Goal: Transaction & Acquisition: Book appointment/travel/reservation

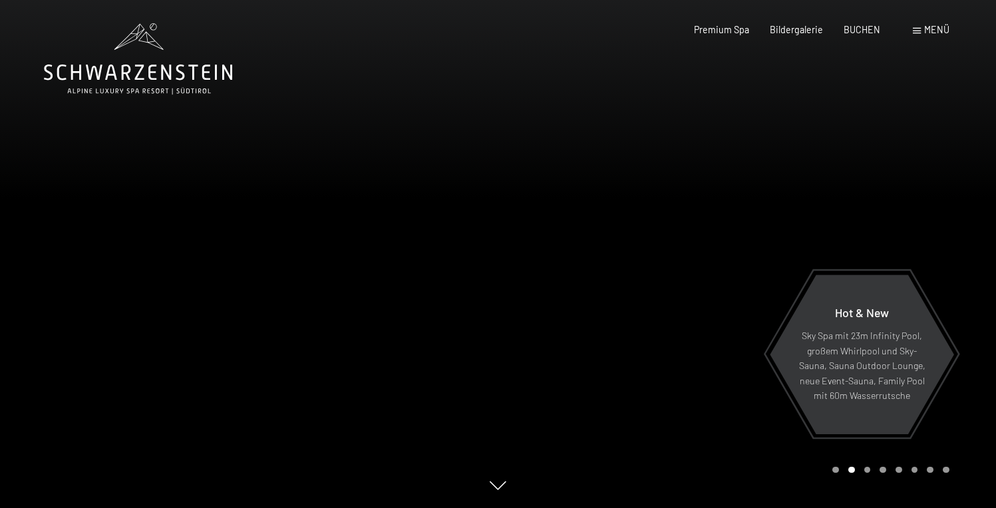
click at [926, 30] on span "Menü" at bounding box center [936, 29] width 25 height 11
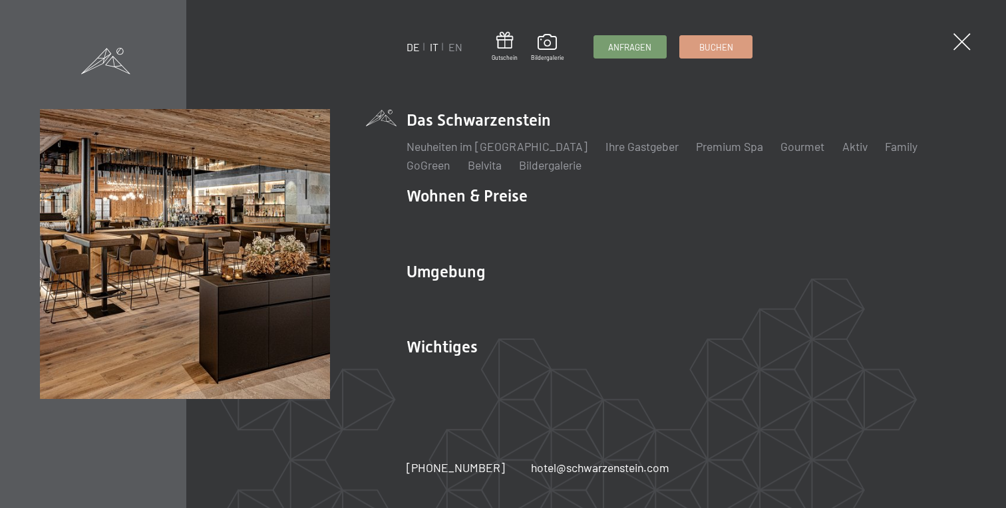
click at [435, 49] on link "IT" at bounding box center [434, 47] width 9 height 13
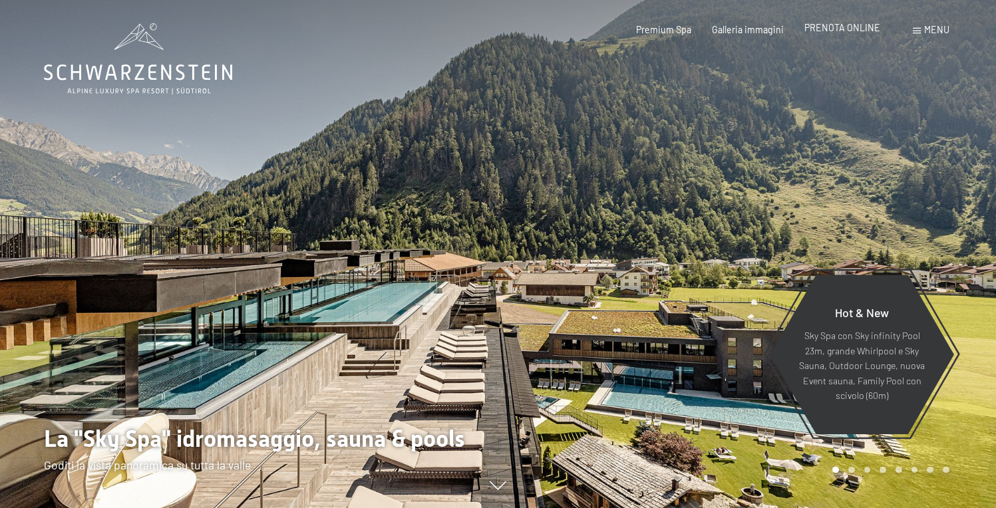
click at [866, 31] on span "PRENOTA ONLINE" at bounding box center [843, 27] width 76 height 11
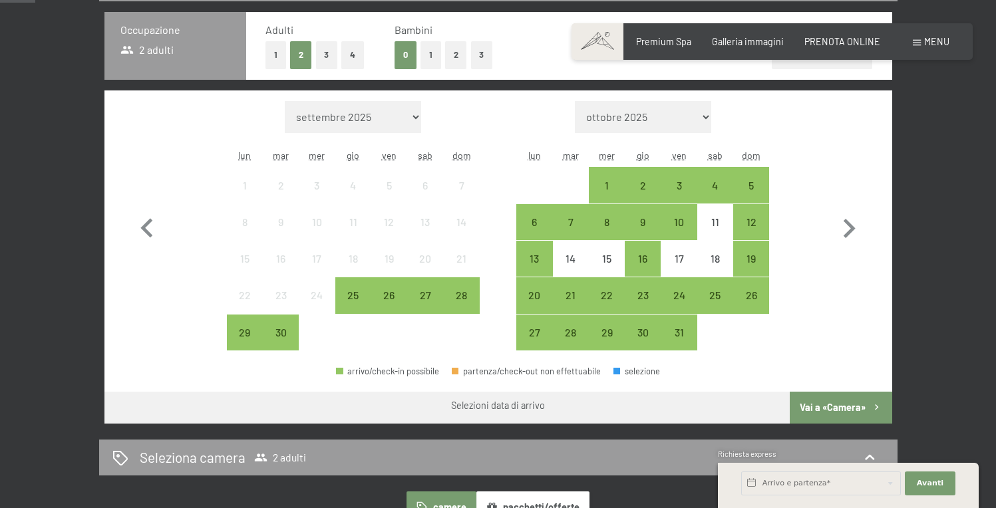
scroll to position [326, 0]
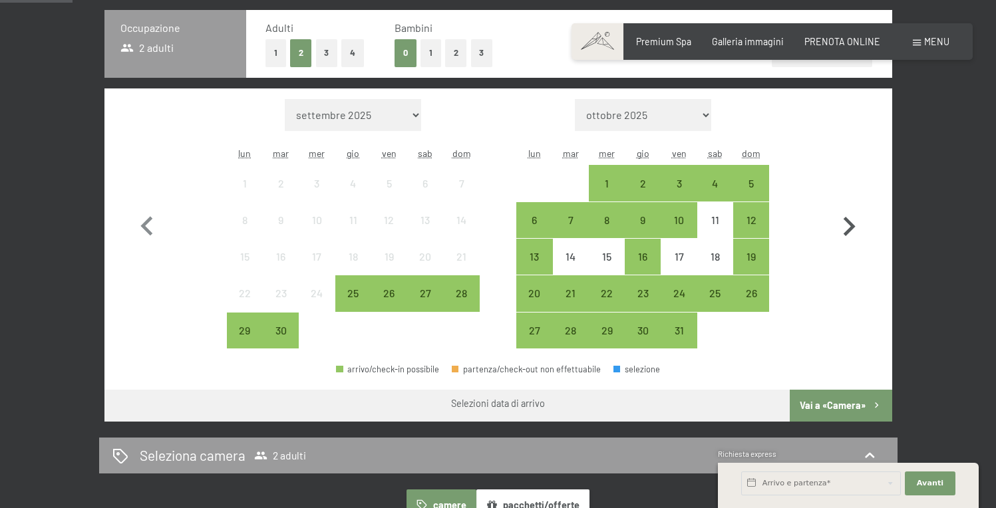
click at [848, 229] on icon "button" at bounding box center [850, 226] width 12 height 19
select select "[DATE]"
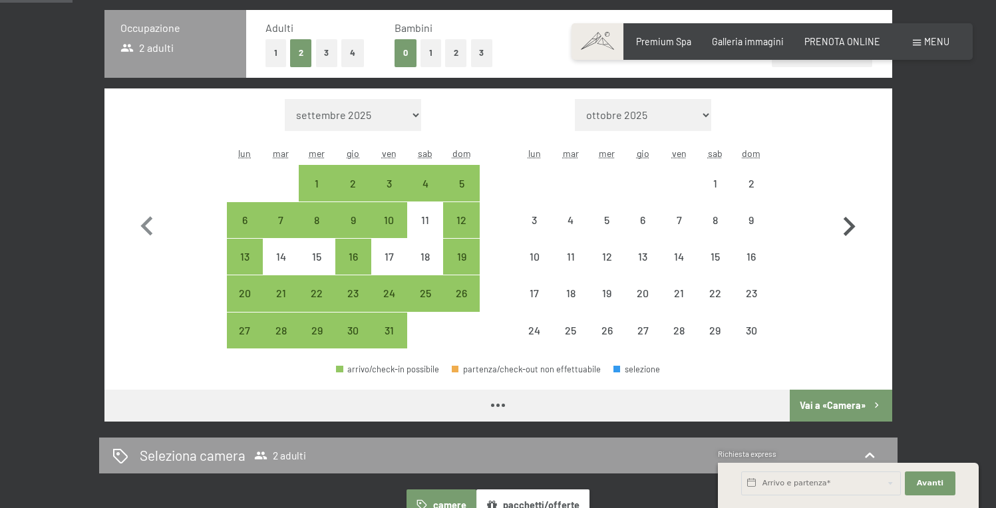
click at [848, 229] on icon "button" at bounding box center [850, 226] width 12 height 19
select select "2025-11-01"
select select "2025-12-01"
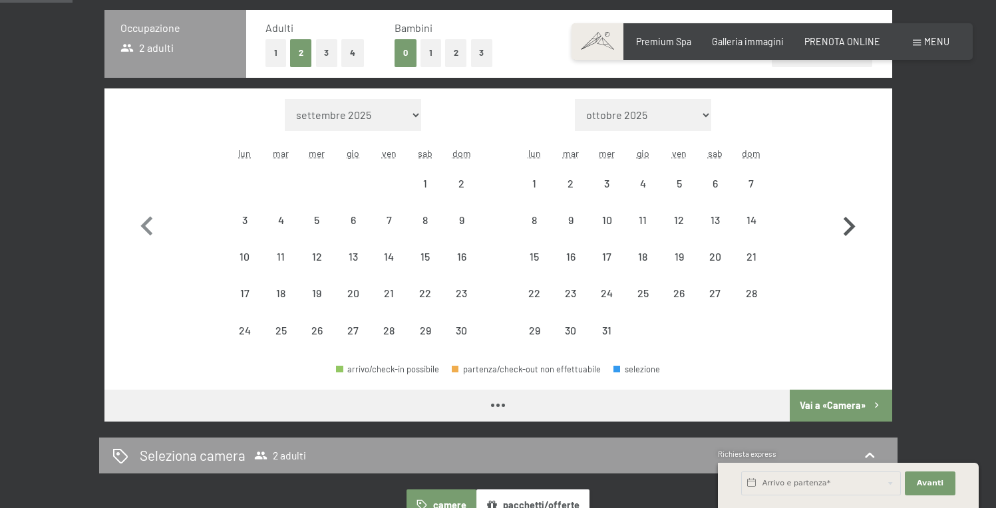
click at [848, 229] on icon "button" at bounding box center [850, 226] width 12 height 19
select select "2025-12-01"
select select "2026-01-01"
click at [848, 229] on icon "button" at bounding box center [850, 226] width 12 height 19
select select "2026-01-01"
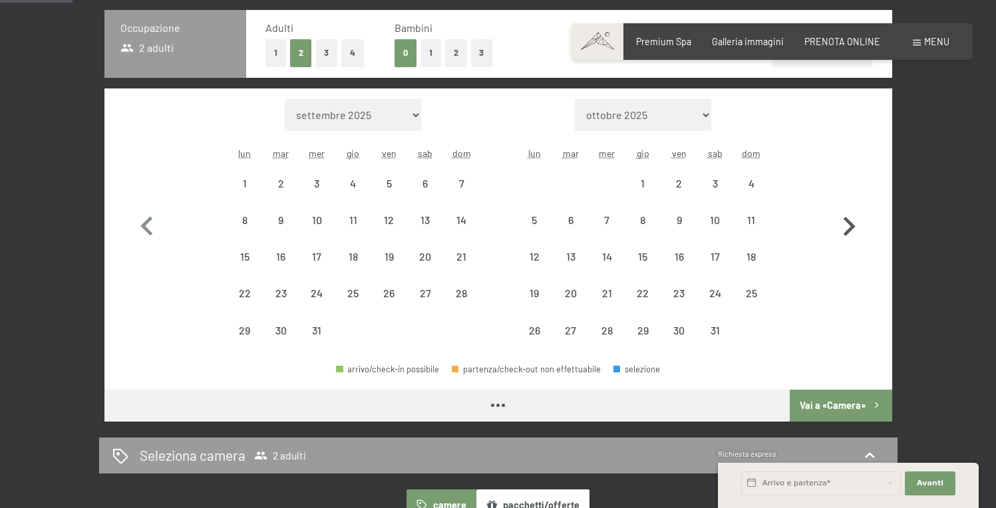
select select "2026-02-01"
select select "2026-01-01"
select select "2026-02-01"
select select "2026-01-01"
select select "2026-02-01"
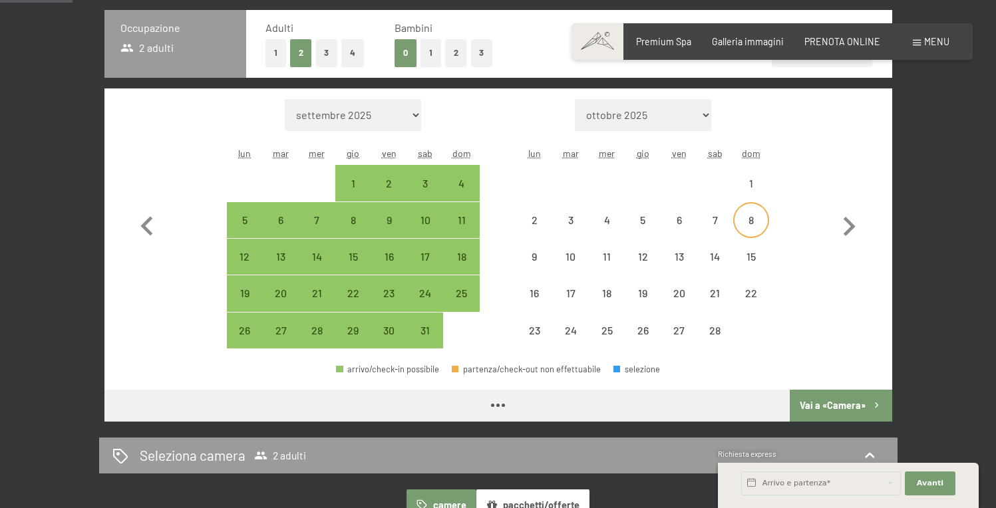
select select "2026-01-01"
select select "2026-02-01"
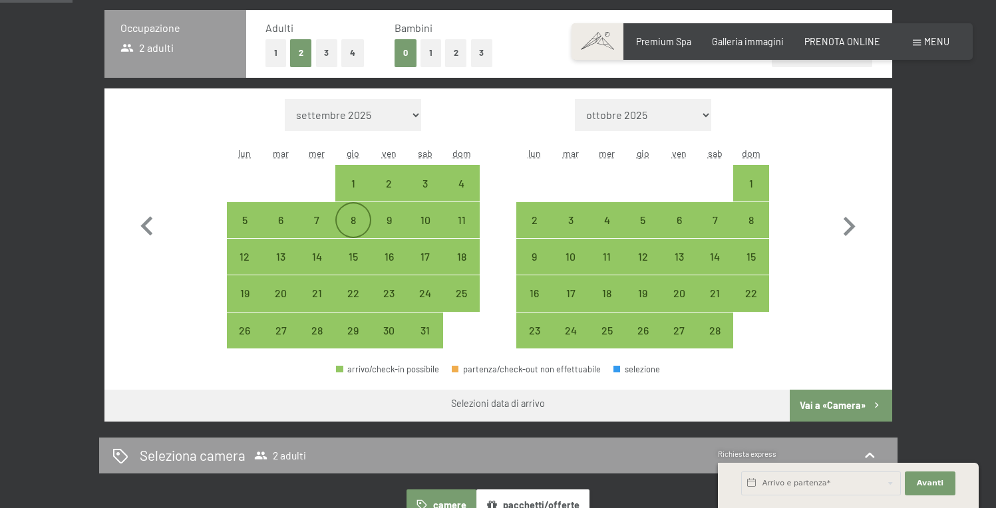
click at [360, 222] on div "8" at bounding box center [353, 231] width 33 height 33
select select "2026-01-01"
select select "2026-02-01"
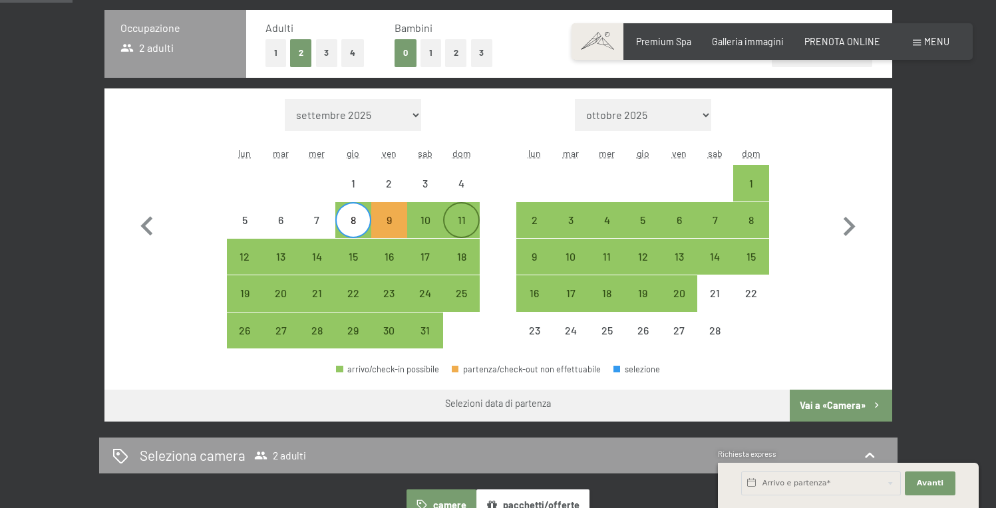
click at [472, 220] on div "11" at bounding box center [461, 231] width 33 height 33
select select "2026-01-01"
select select "2026-02-01"
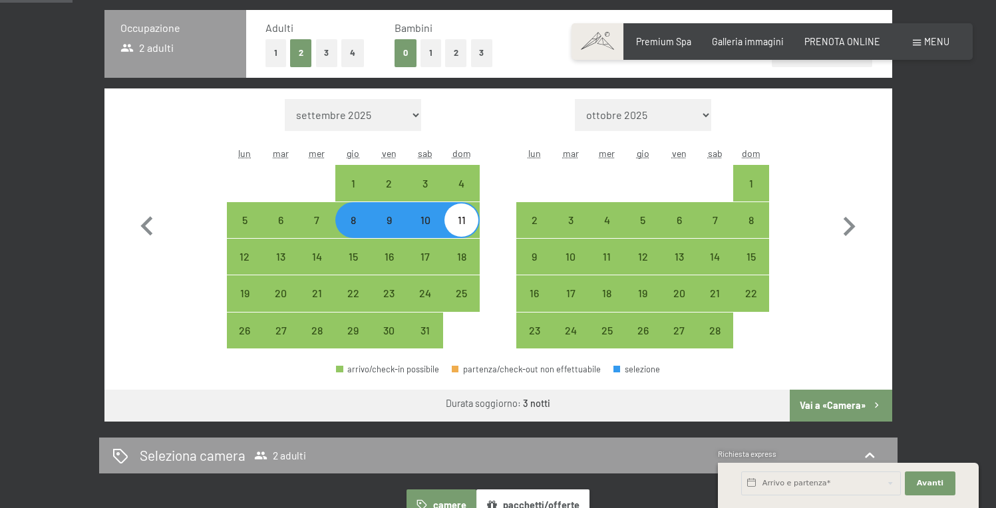
click at [458, 57] on button "2" at bounding box center [456, 52] width 22 height 27
select select "2026-01-01"
select select "2026-02-01"
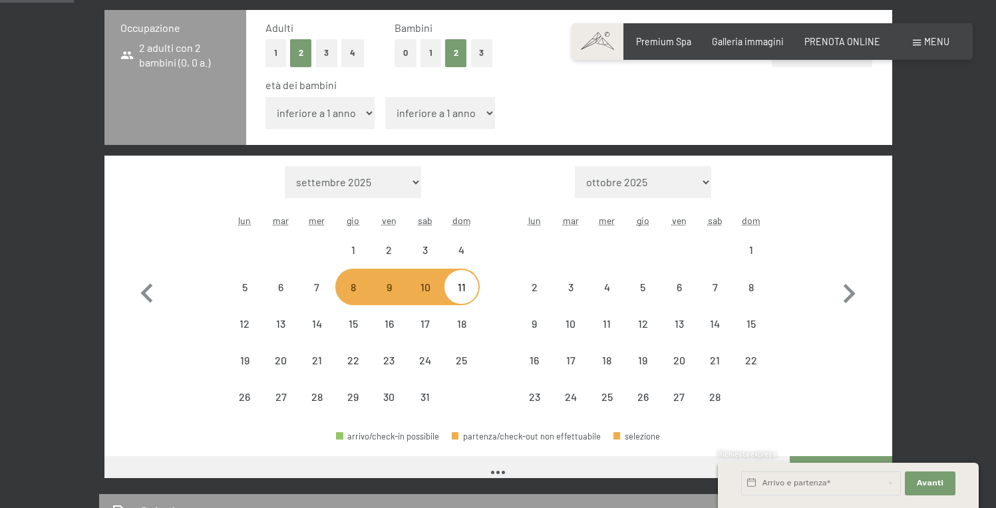
scroll to position [315, 0]
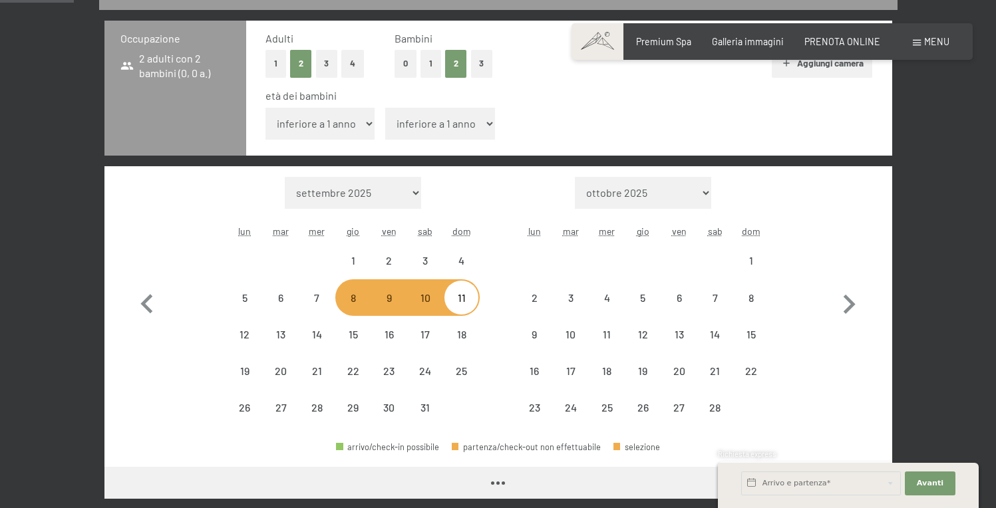
click at [359, 121] on select "inferiore a 1 anno 1 anno 2 anni 3 anni 4 anni 5 anni 6 anni 7 anni 8 anni 9 an…" at bounding box center [321, 124] width 110 height 32
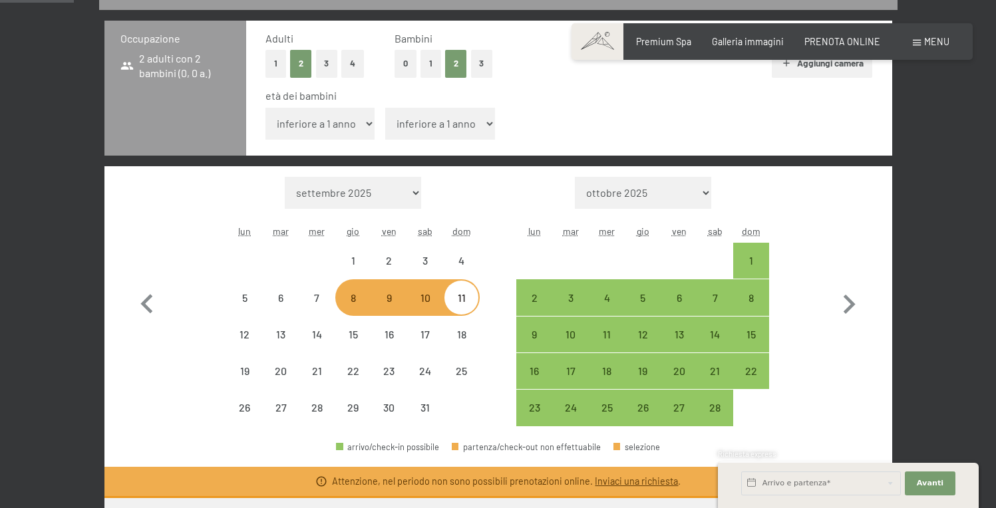
select select "2026-01-01"
select select "2026-02-01"
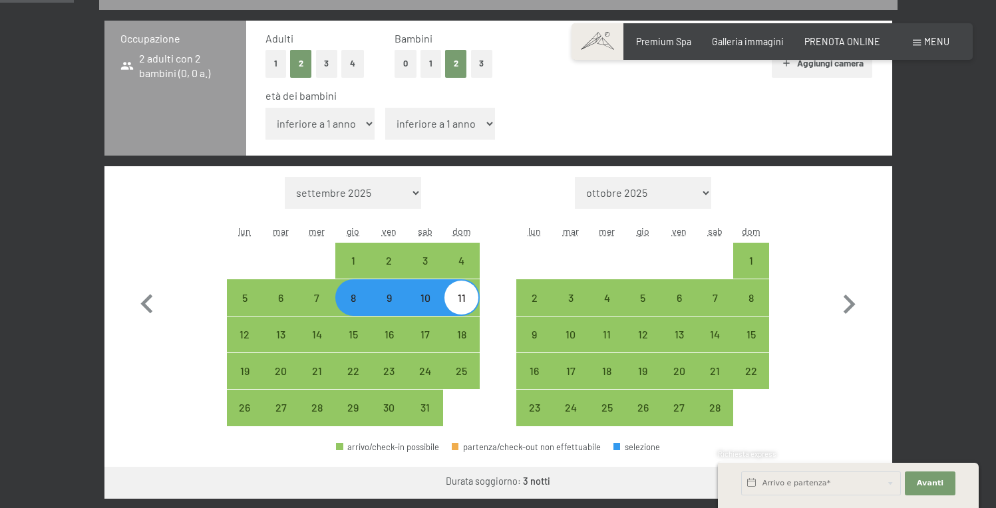
select select "11"
click at [266, 108] on select "inferiore a 1 anno 1 anno 2 anni 3 anni 4 anni 5 anni 6 anni 7 anni 8 anni 9 an…" at bounding box center [321, 124] width 110 height 32
select select "2026-01-01"
select select "2026-02-01"
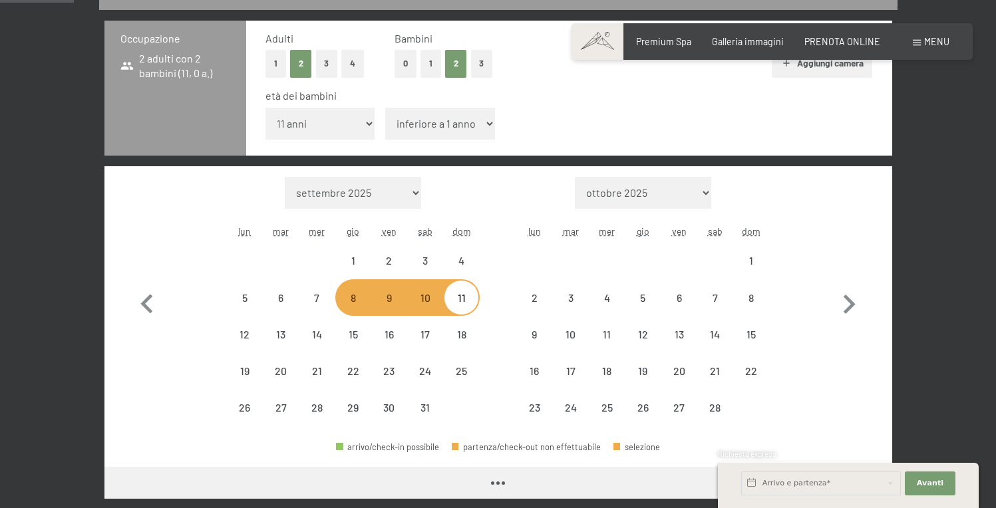
click at [404, 121] on select "inferiore a 1 anno 1 anno 2 anni 3 anni 4 anni 5 anni 6 anni 7 anni 8 anni 9 an…" at bounding box center [440, 124] width 110 height 32
select select "2026-01-01"
select select "2026-02-01"
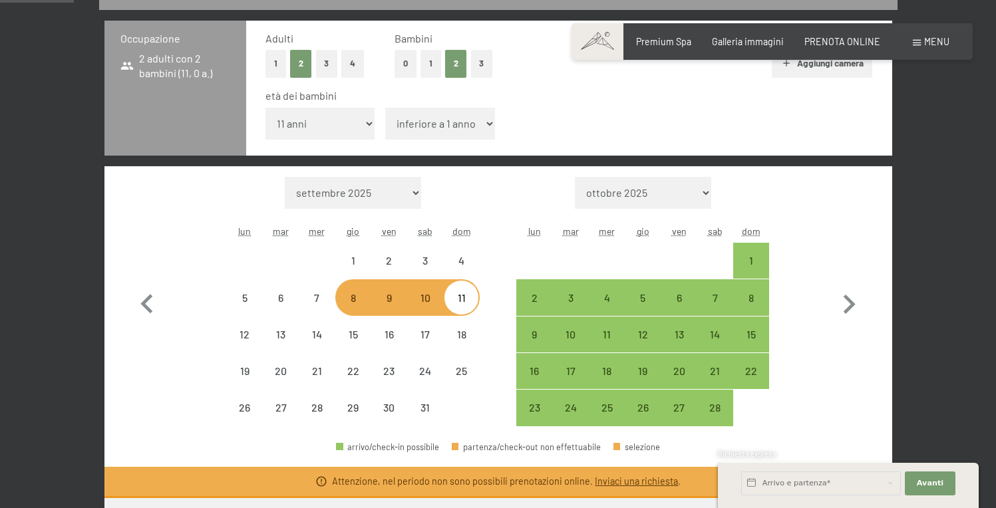
select select "2026-01-01"
select select "2026-02-01"
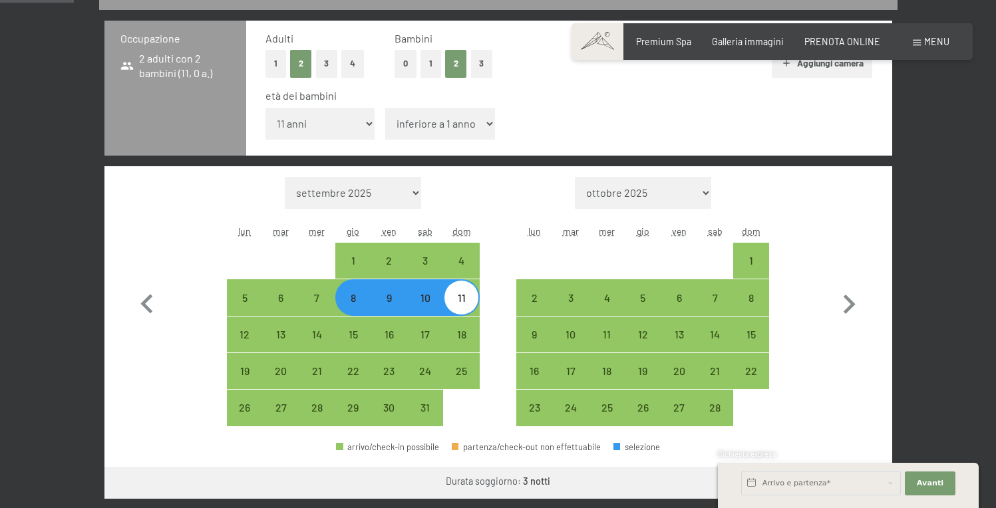
select select "12"
click at [385, 108] on select "inferiore a 1 anno 1 anno 2 anni 3 anni 4 anni 5 anni 6 anni 7 anni 8 anni 9 an…" at bounding box center [440, 124] width 110 height 32
select select "2026-01-01"
select select "2026-02-01"
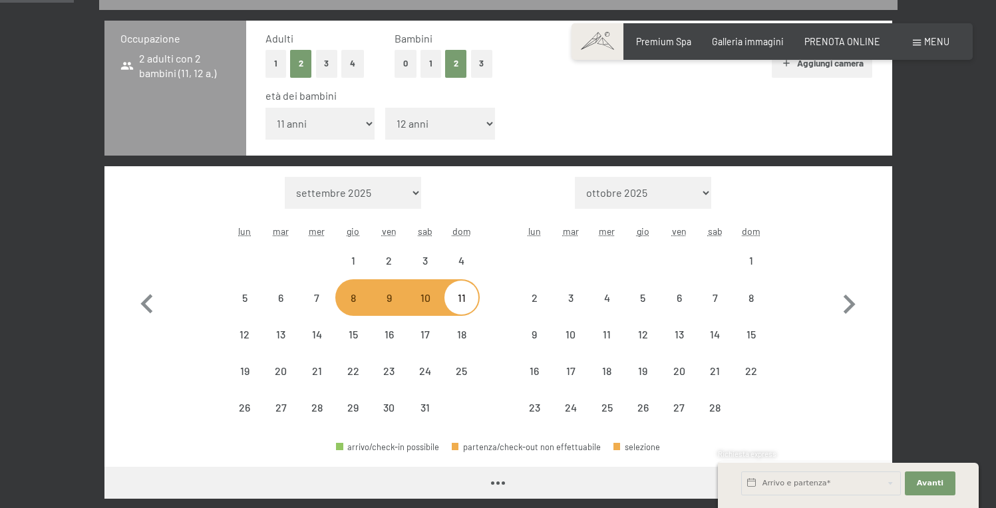
select select "2026-01-01"
select select "2026-02-01"
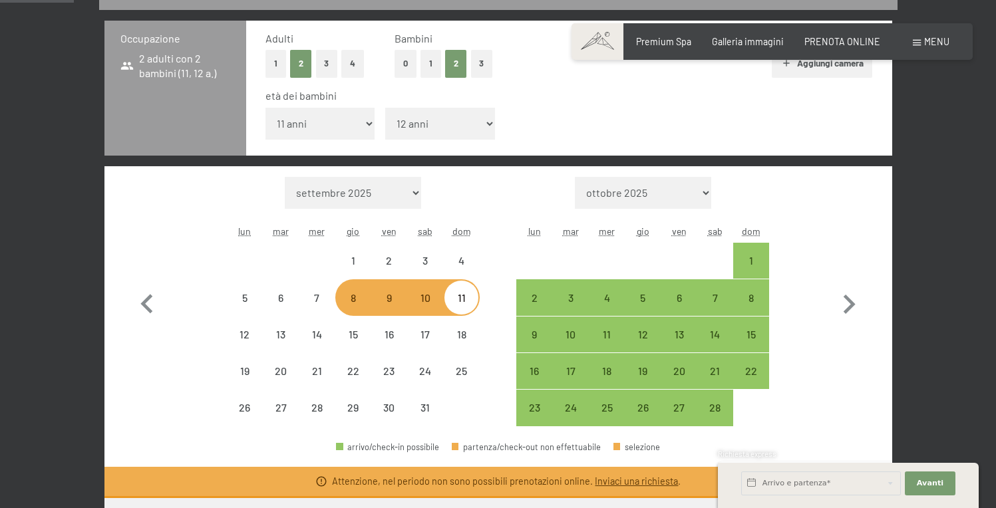
select select "2026-01-01"
select select "2026-02-01"
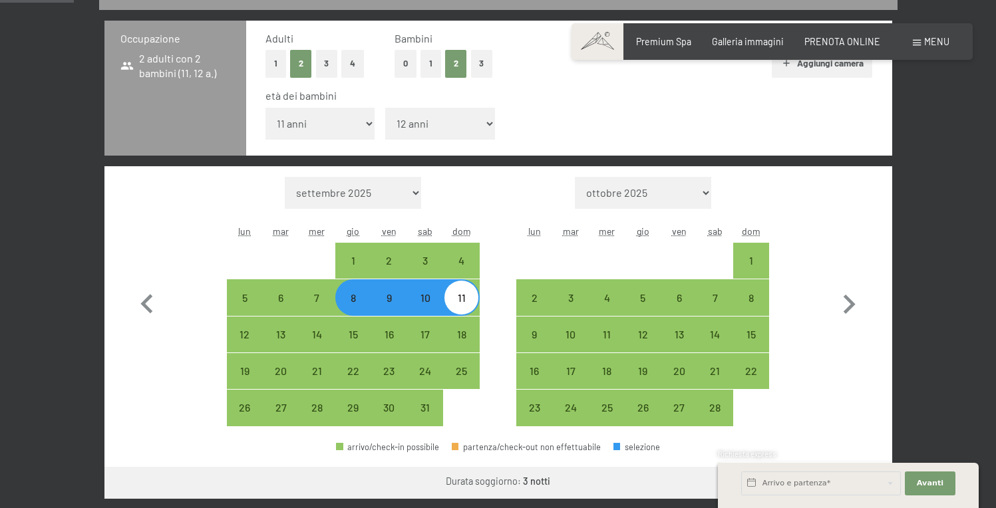
click at [682, 105] on div "età dei bambini inferiore a 1 anno 1 anno 2 anni 3 anni 4 anni 5 anni 6 anni 7 …" at bounding box center [570, 117] width 608 height 57
click at [938, 481] on span "Avanti" at bounding box center [930, 483] width 27 height 11
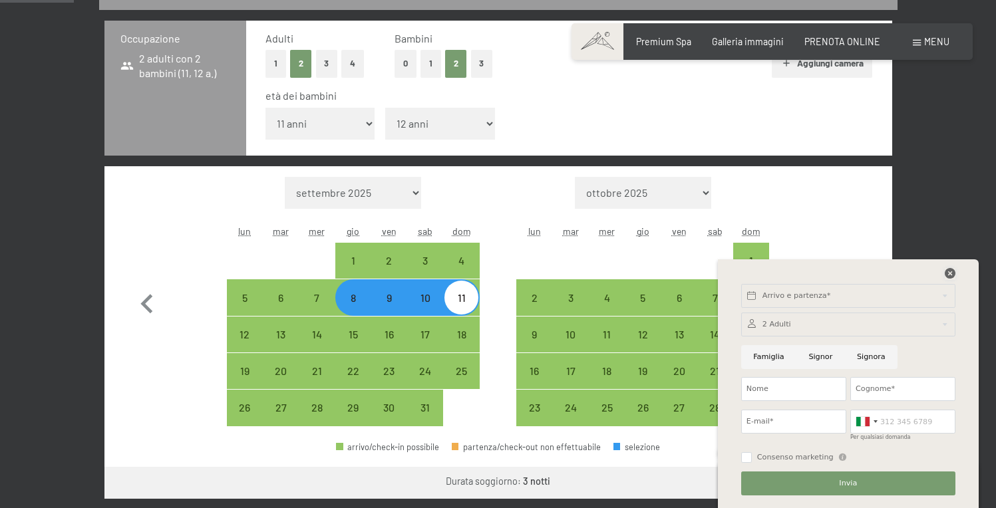
click at [949, 272] on icon at bounding box center [950, 273] width 11 height 11
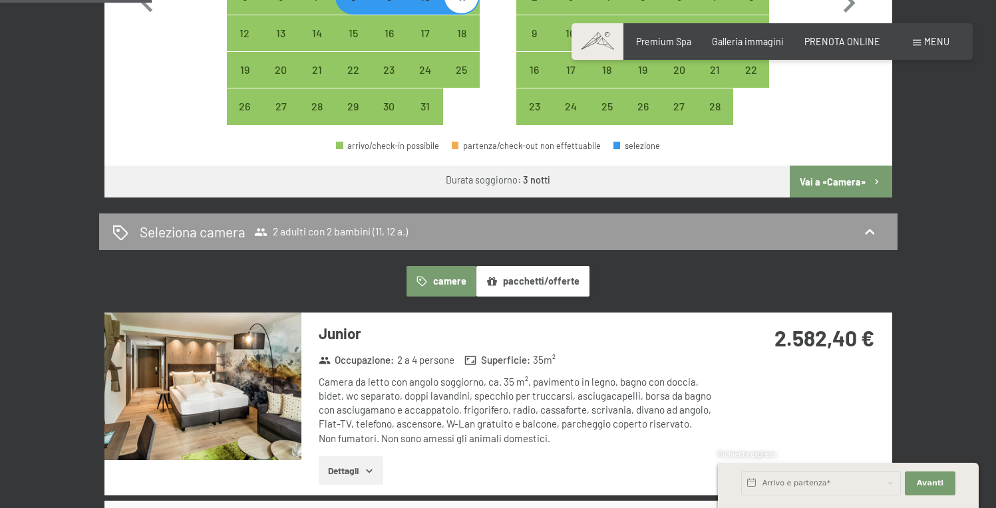
scroll to position [614, 0]
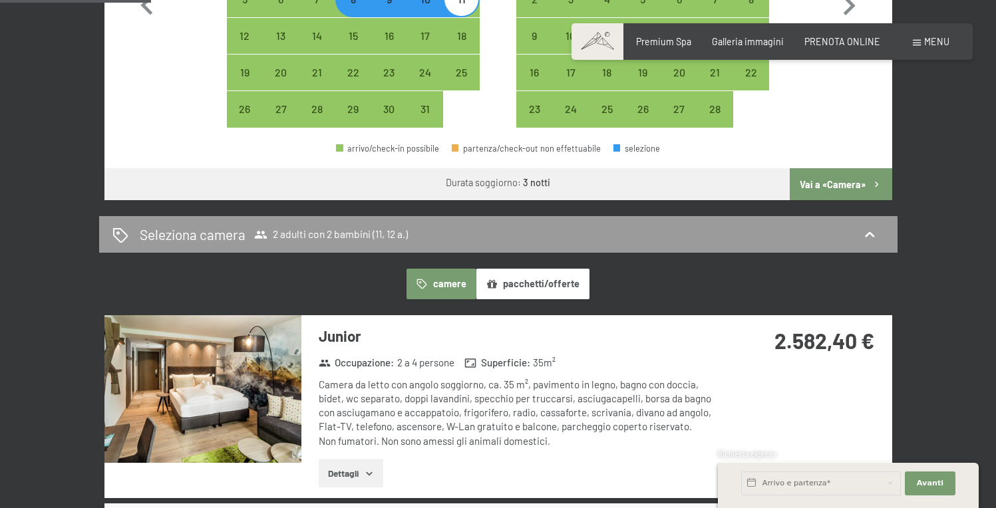
click at [836, 187] on button "Vai a «Camera»" at bounding box center [841, 184] width 102 height 32
select select "2026-01-01"
select select "2026-02-01"
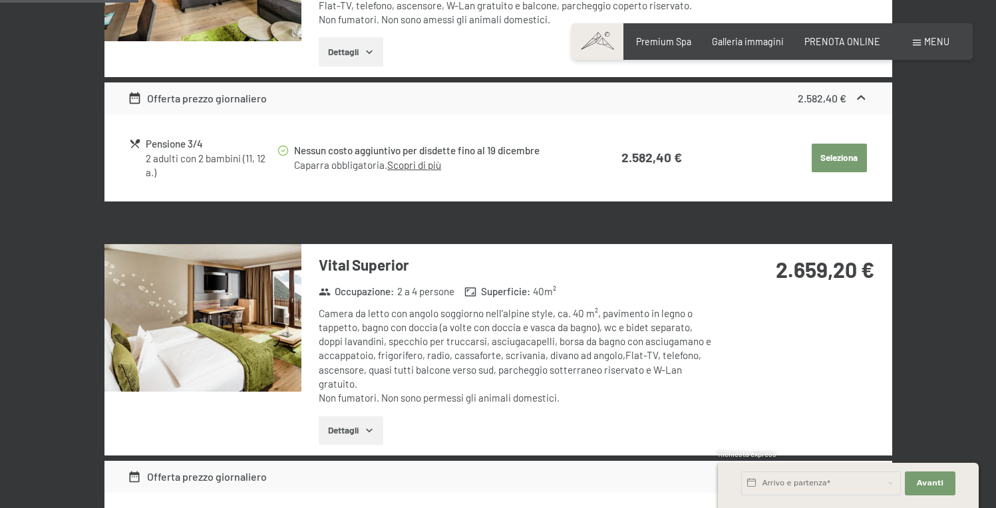
scroll to position [558, 0]
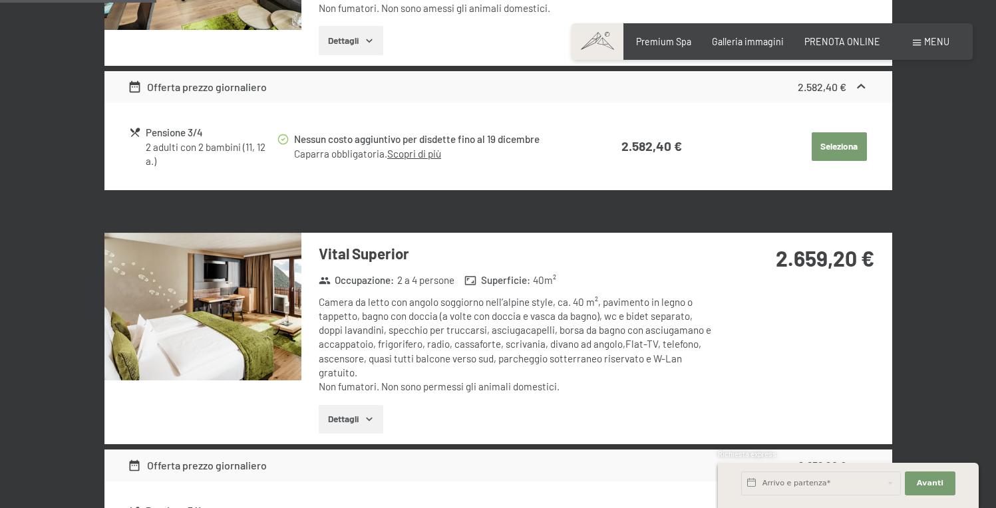
click at [202, 308] on img at bounding box center [202, 307] width 197 height 148
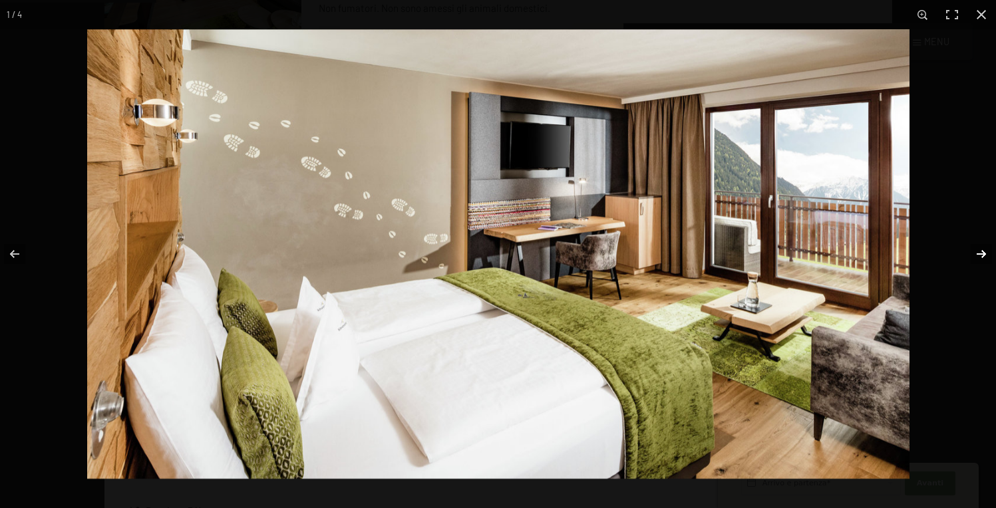
click at [981, 255] on button "button" at bounding box center [973, 254] width 47 height 67
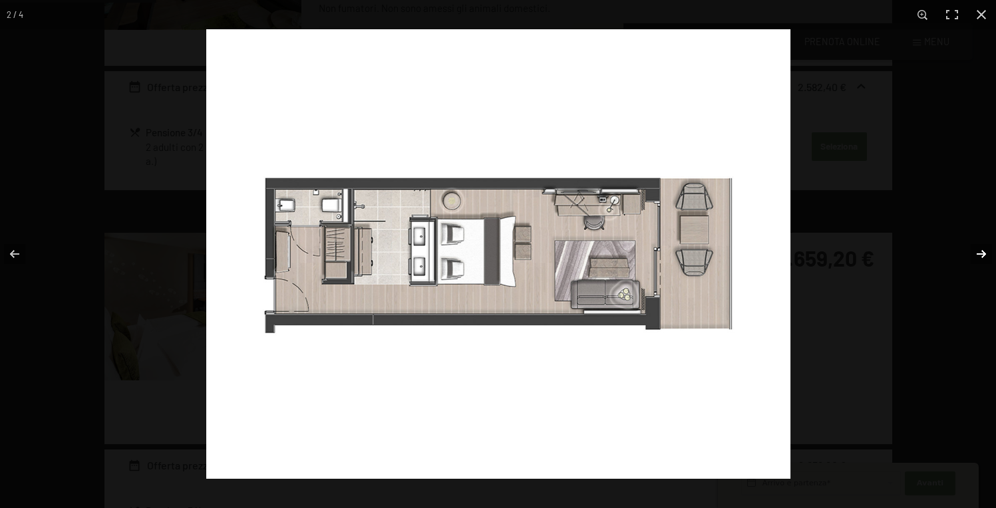
click at [980, 254] on button "button" at bounding box center [973, 254] width 47 height 67
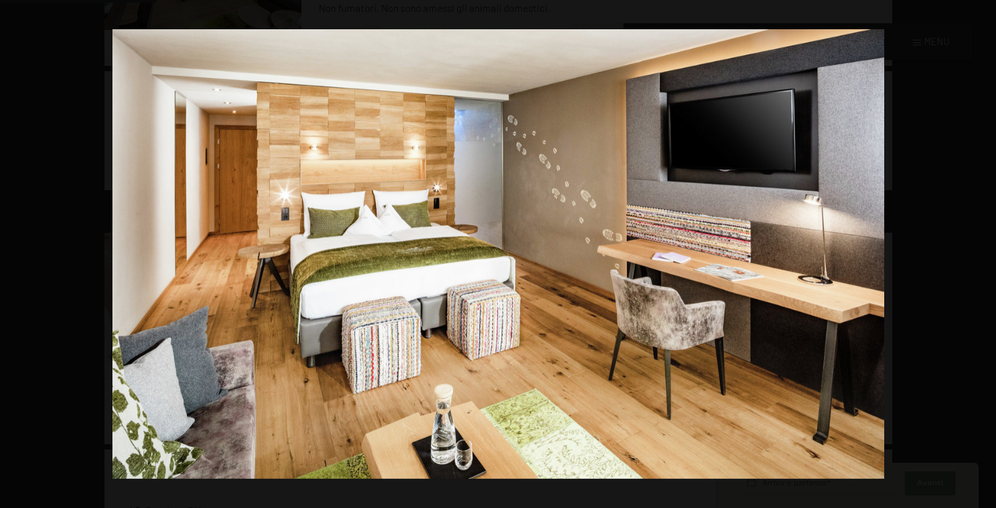
click at [980, 254] on button "button" at bounding box center [973, 254] width 47 height 67
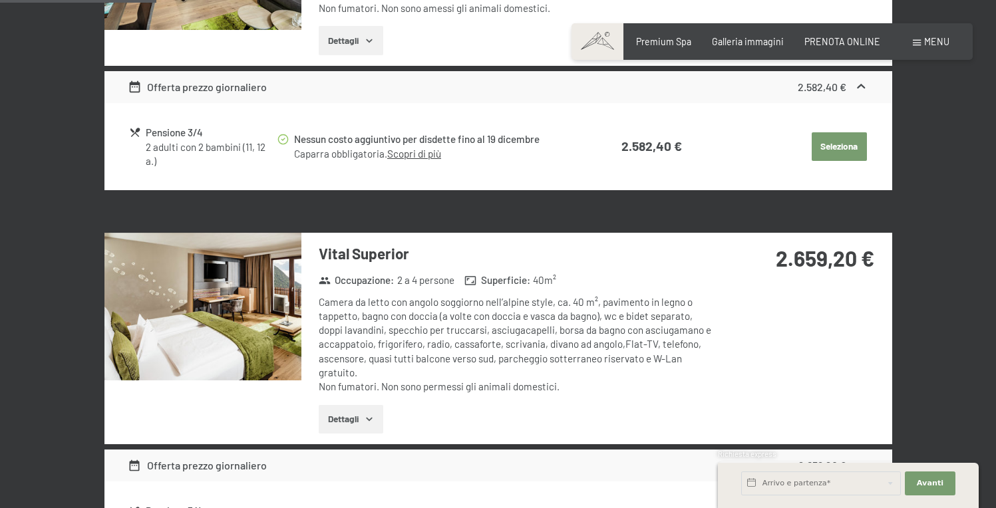
click at [0, 0] on button "button" at bounding box center [0, 0] width 0 height 0
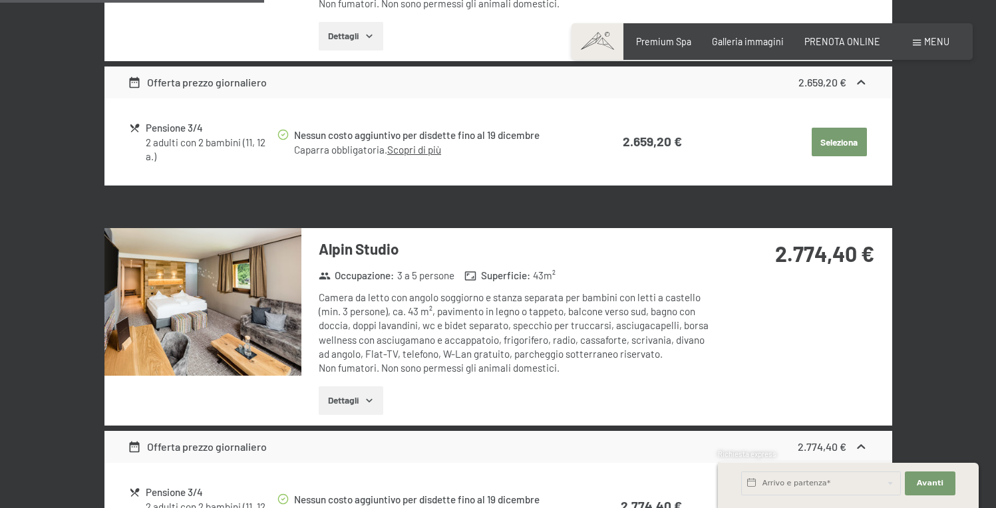
scroll to position [943, 0]
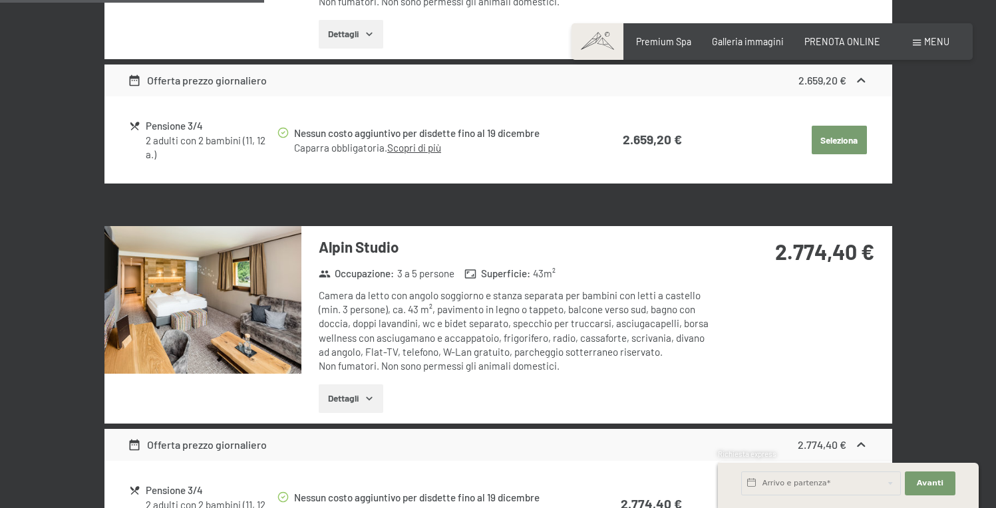
click at [224, 273] on img at bounding box center [202, 300] width 197 height 148
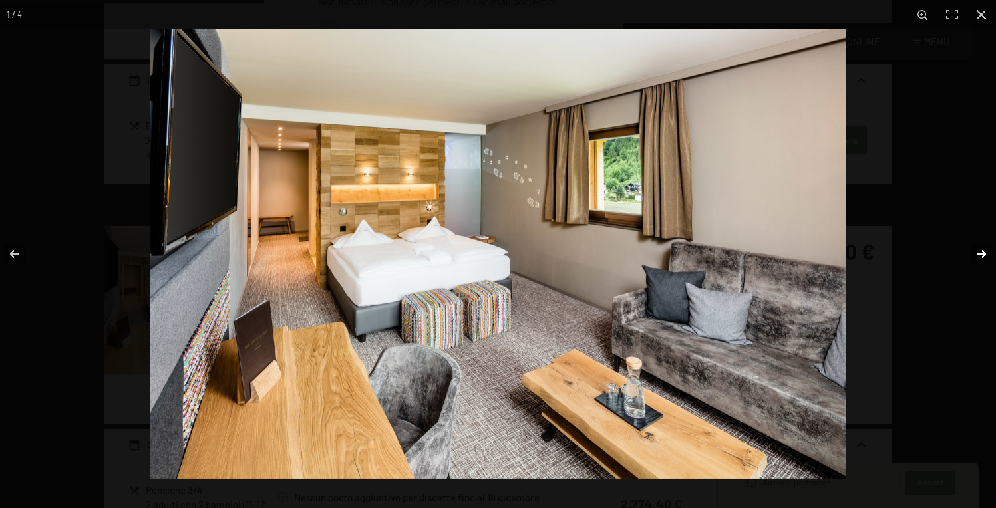
click at [980, 257] on button "button" at bounding box center [973, 254] width 47 height 67
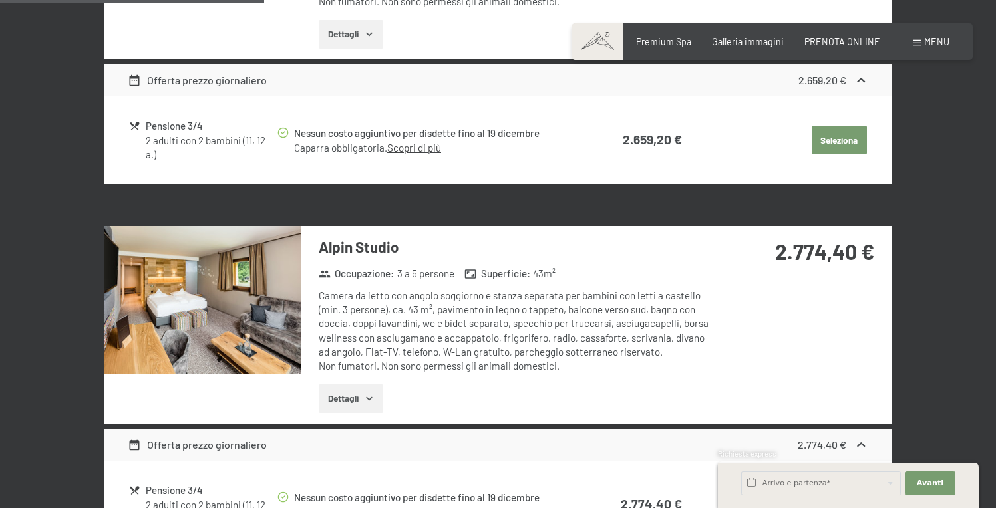
click at [0, 0] on button "button" at bounding box center [0, 0] width 0 height 0
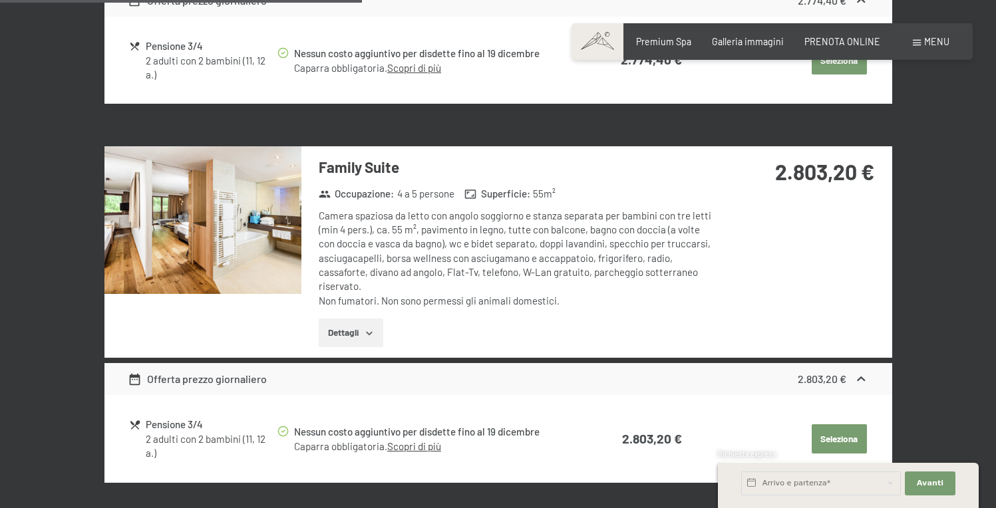
scroll to position [1469, 0]
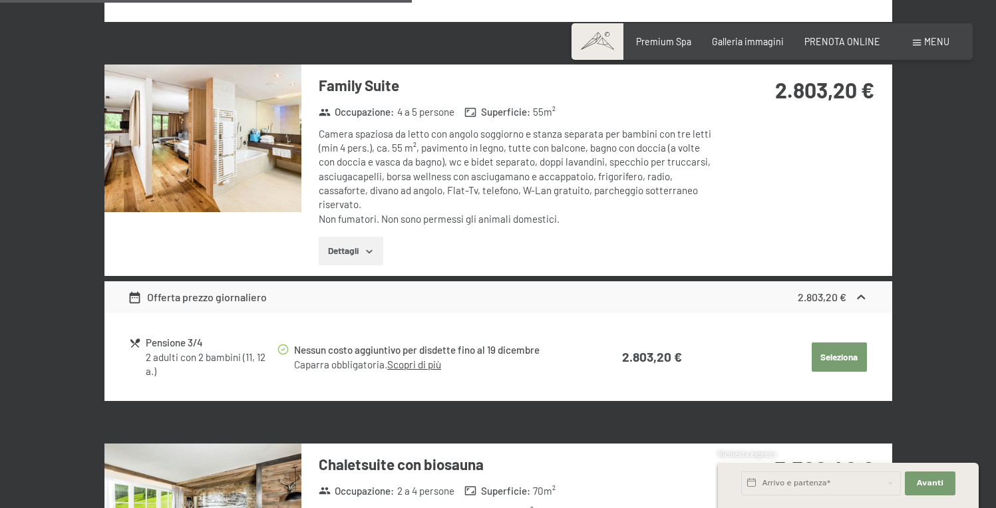
click at [241, 142] on img at bounding box center [202, 139] width 197 height 148
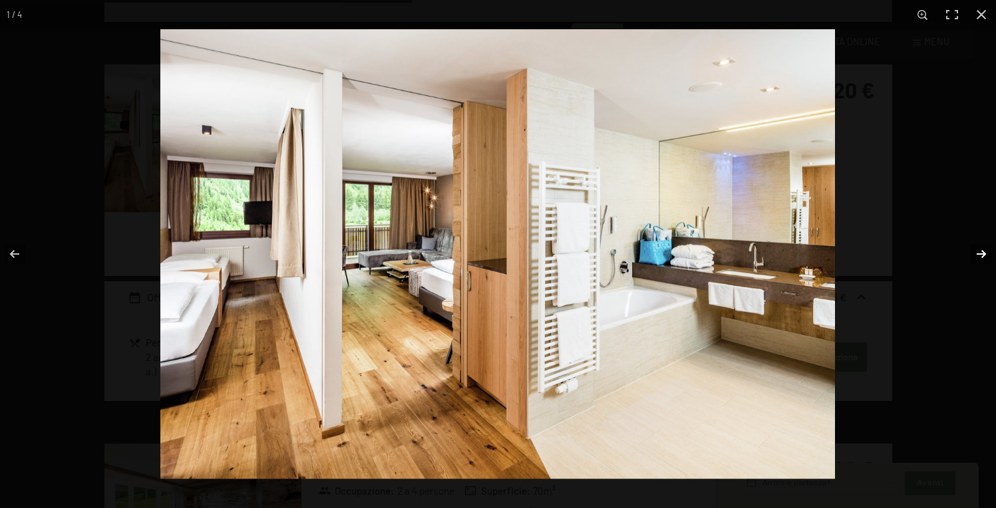
click at [982, 251] on button "button" at bounding box center [973, 254] width 47 height 67
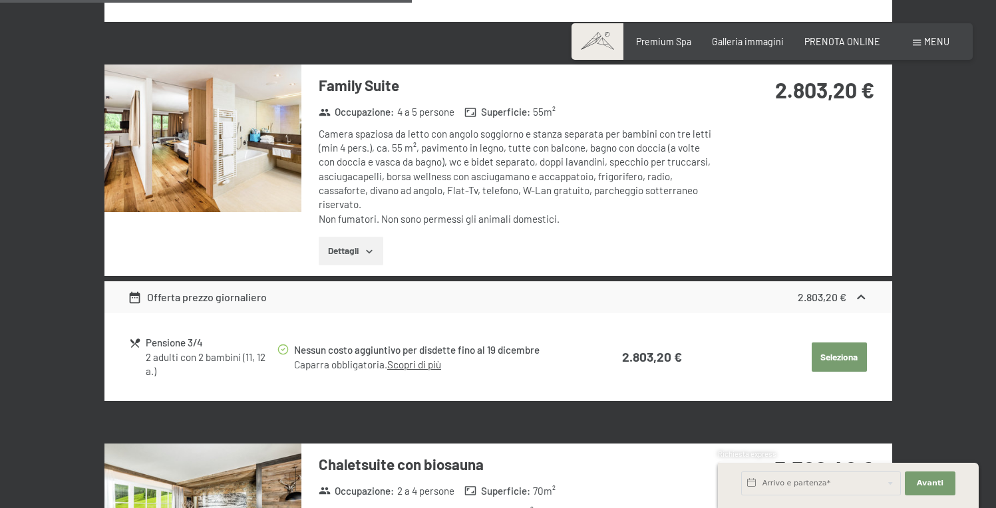
click at [0, 0] on button "button" at bounding box center [0, 0] width 0 height 0
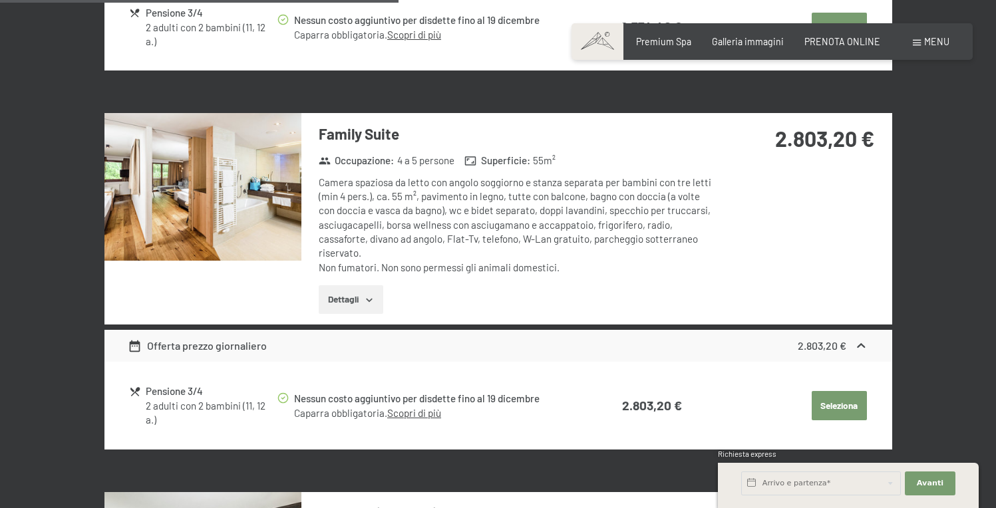
scroll to position [1418, 0]
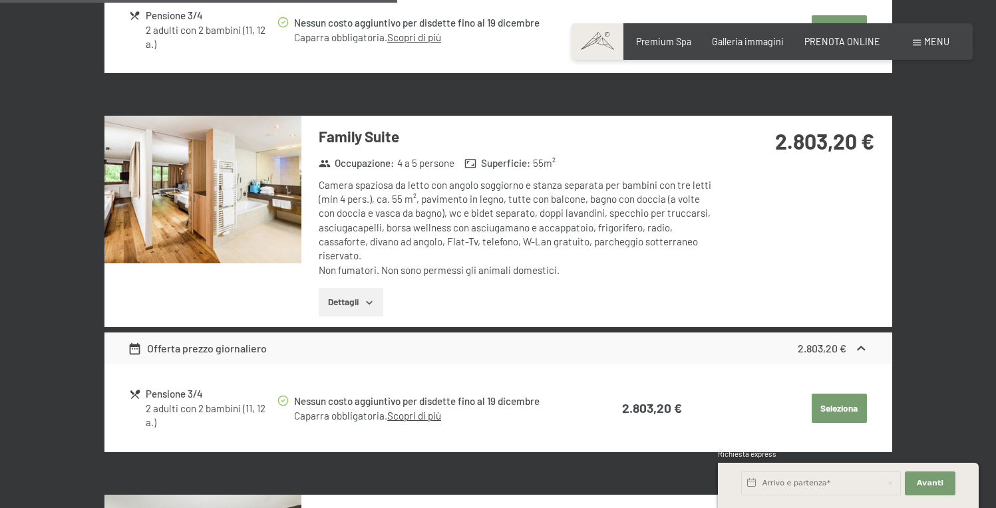
click at [841, 403] on button "Seleziona" at bounding box center [839, 408] width 55 height 29
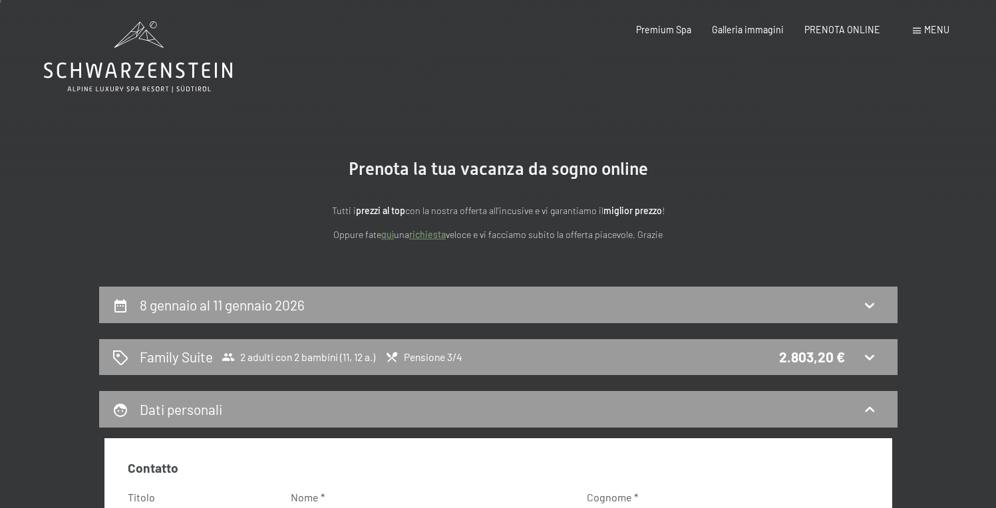
scroll to position [4, 0]
